Goal: Transaction & Acquisition: Purchase product/service

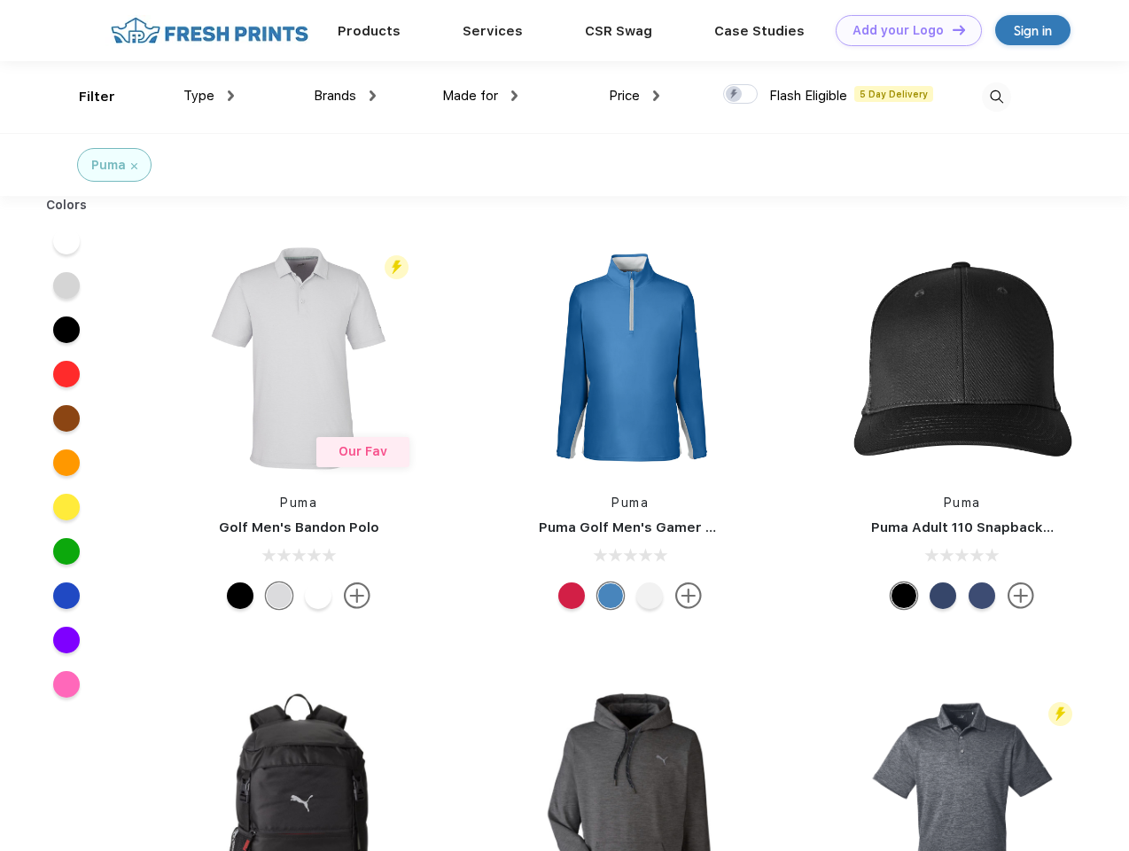
scroll to position [1, 0]
click at [903, 30] on link "Add your Logo Design Tool" at bounding box center [909, 30] width 146 height 31
click at [0, 0] on div "Design Tool" at bounding box center [0, 0] width 0 height 0
click at [951, 29] on link "Add your Logo Design Tool" at bounding box center [909, 30] width 146 height 31
click at [85, 97] on div "Filter" at bounding box center [97, 97] width 36 height 20
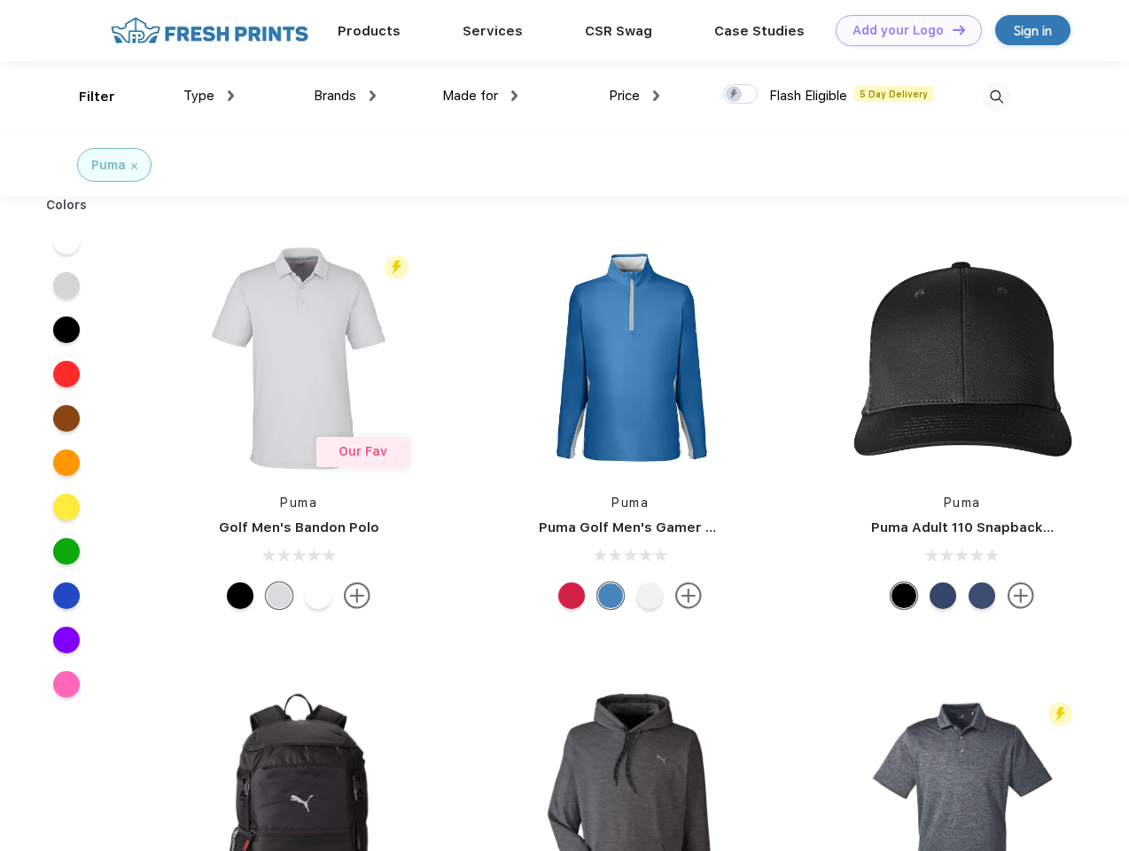
click at [209, 96] on span "Type" at bounding box center [199, 96] width 31 height 16
click at [345, 96] on span "Brands" at bounding box center [335, 96] width 43 height 16
click at [481, 96] on span "Made for" at bounding box center [470, 96] width 56 height 16
click at [635, 96] on span "Price" at bounding box center [624, 96] width 31 height 16
click at [741, 95] on div at bounding box center [740, 94] width 35 height 20
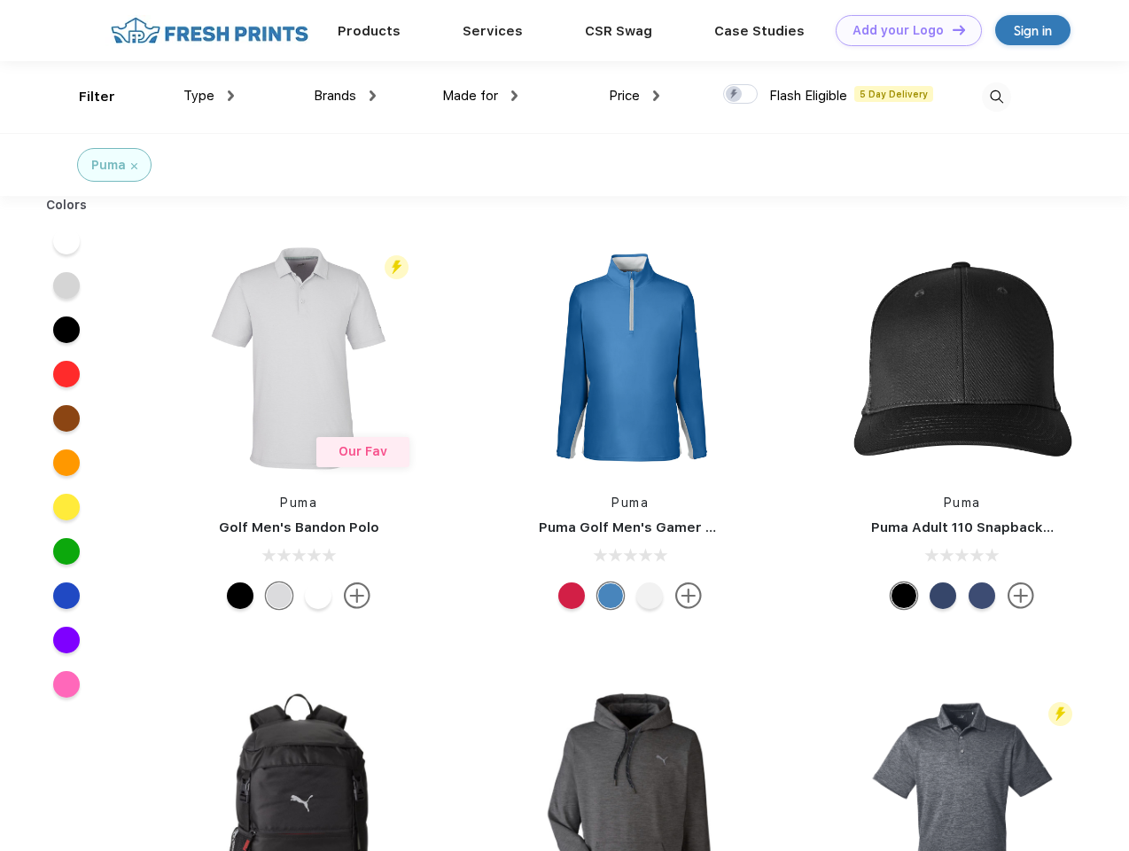
click at [735, 95] on input "checkbox" at bounding box center [729, 89] width 12 height 12
click at [996, 97] on img at bounding box center [996, 96] width 29 height 29
